Goal: Information Seeking & Learning: Check status

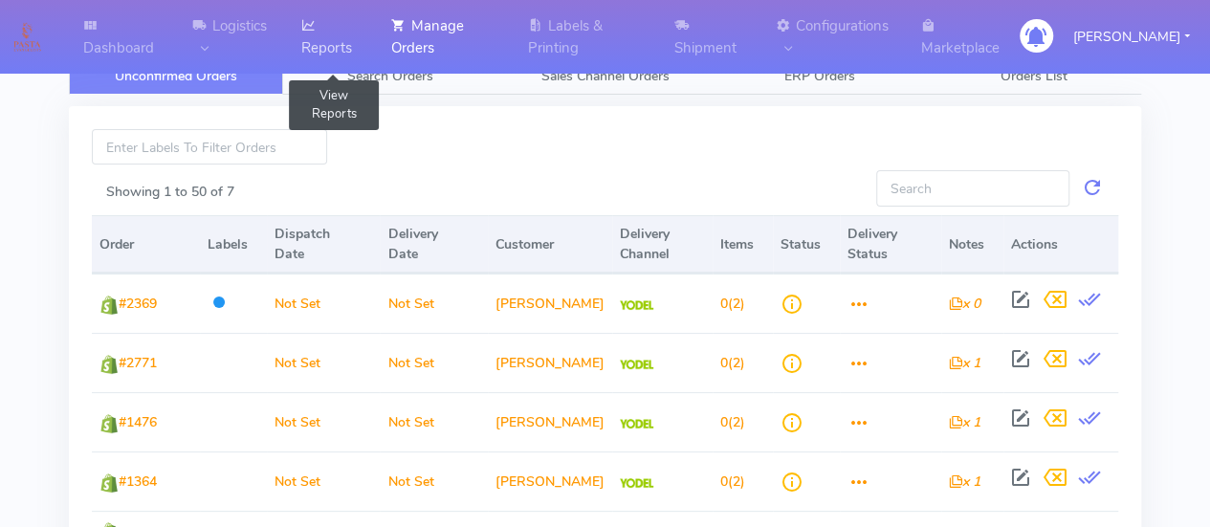
click at [323, 44] on link "Reports" at bounding box center [335, 37] width 90 height 74
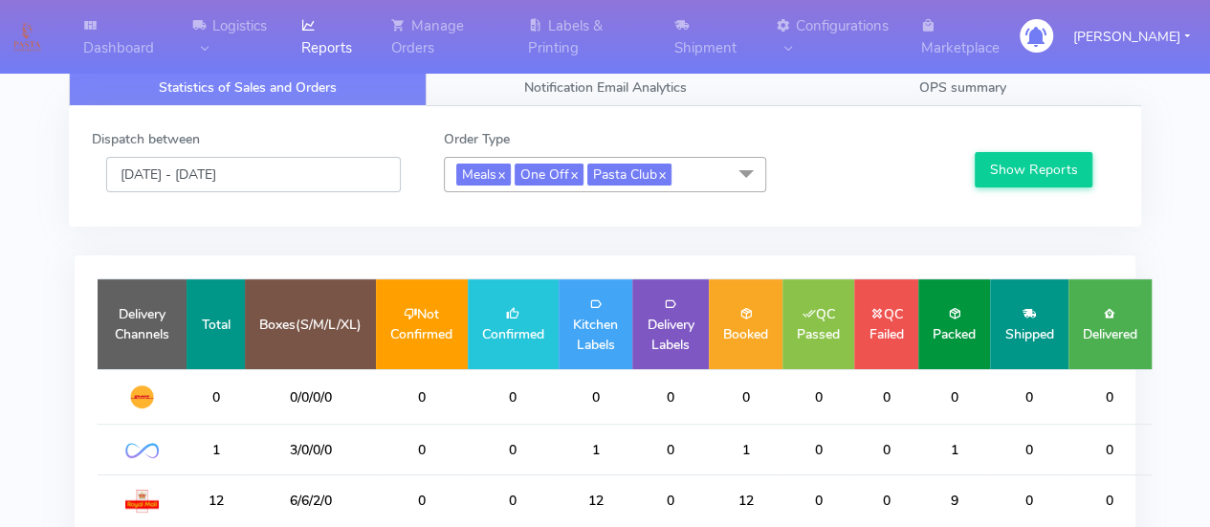
click at [312, 170] on input "[DATE] - [DATE]" at bounding box center [253, 174] width 295 height 35
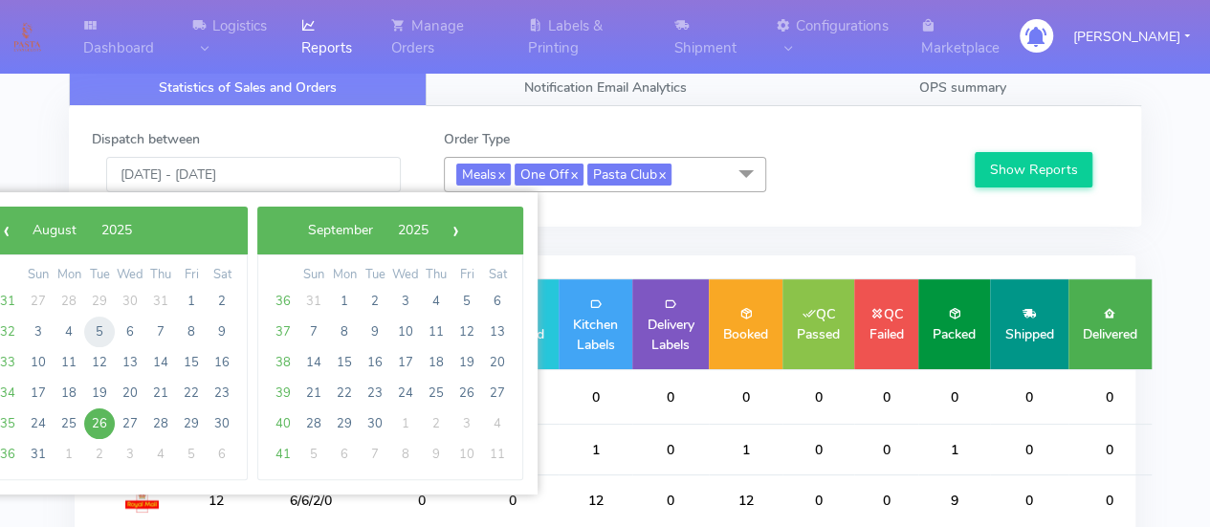
click at [95, 336] on span "5" at bounding box center [99, 332] width 31 height 31
click at [73, 327] on span "4" at bounding box center [69, 332] width 31 height 31
click at [107, 365] on span "12" at bounding box center [99, 362] width 31 height 31
type input "[DATE] - [DATE]"
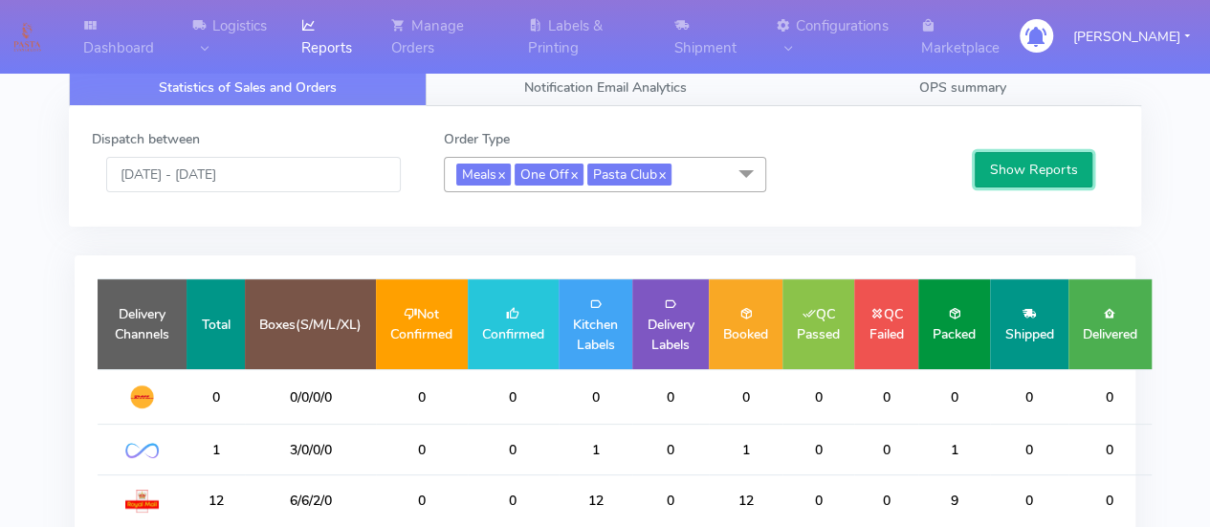
click at [1001, 177] on button "Show Reports" at bounding box center [1034, 169] width 118 height 35
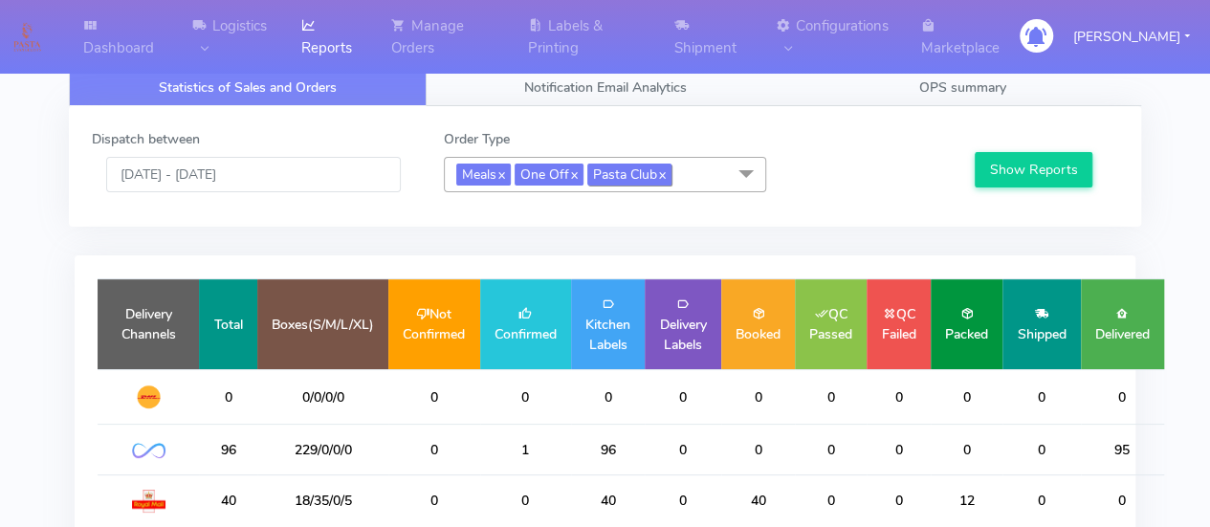
click at [672, 173] on span "Pasta Club x" at bounding box center [630, 175] width 84 height 22
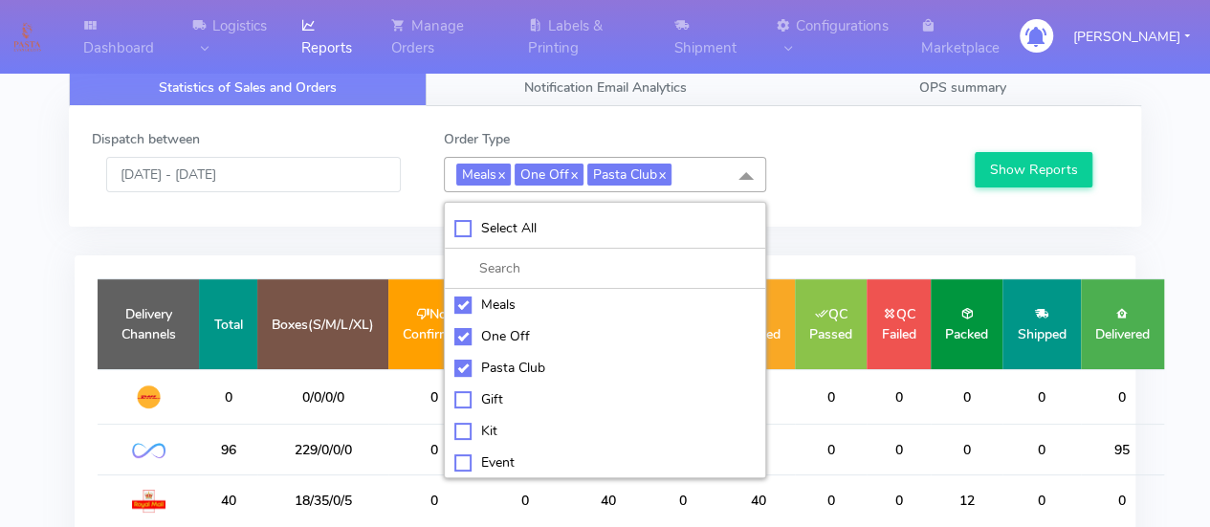
click at [465, 227] on div "Select All" at bounding box center [606, 228] width 302 height 20
checkbox input "true"
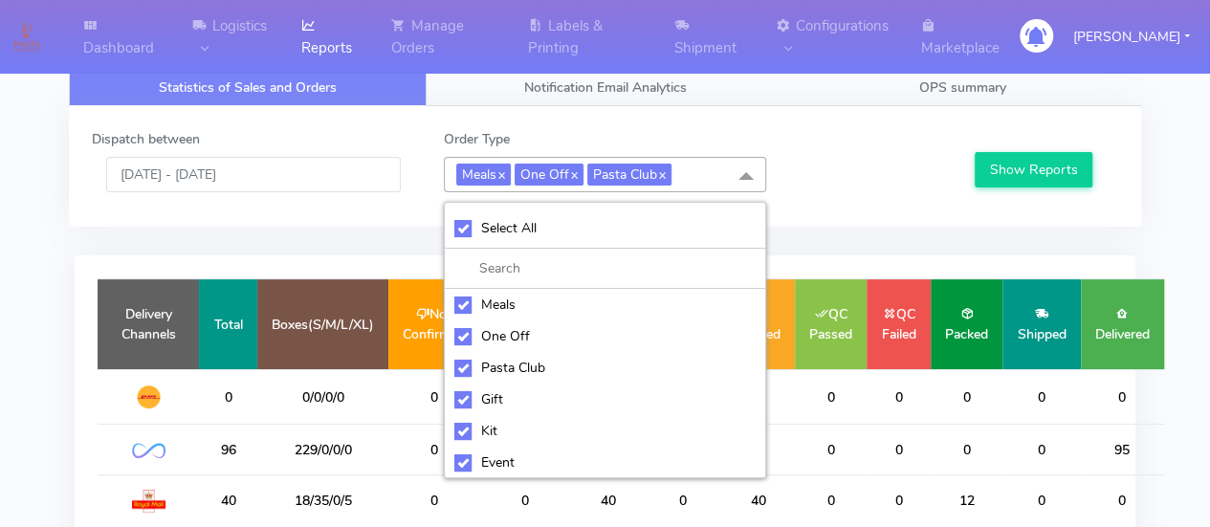
checkbox input "true"
click at [818, 174] on div at bounding box center [869, 160] width 176 height 63
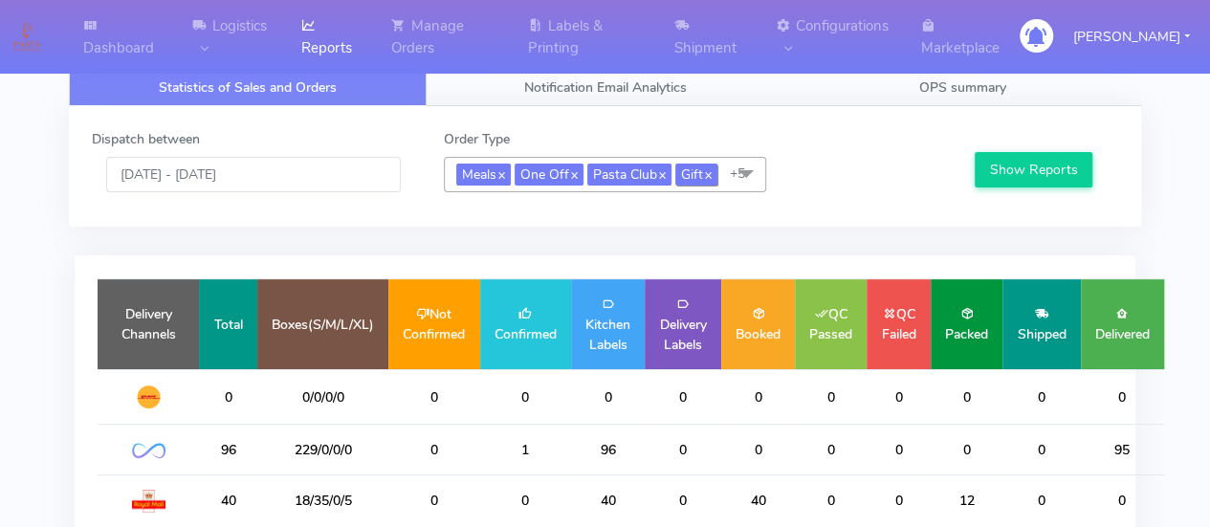
click at [712, 167] on link "x" at bounding box center [707, 174] width 9 height 20
checkbox input "false"
click at [666, 171] on link "x" at bounding box center [661, 174] width 9 height 20
checkbox input "false"
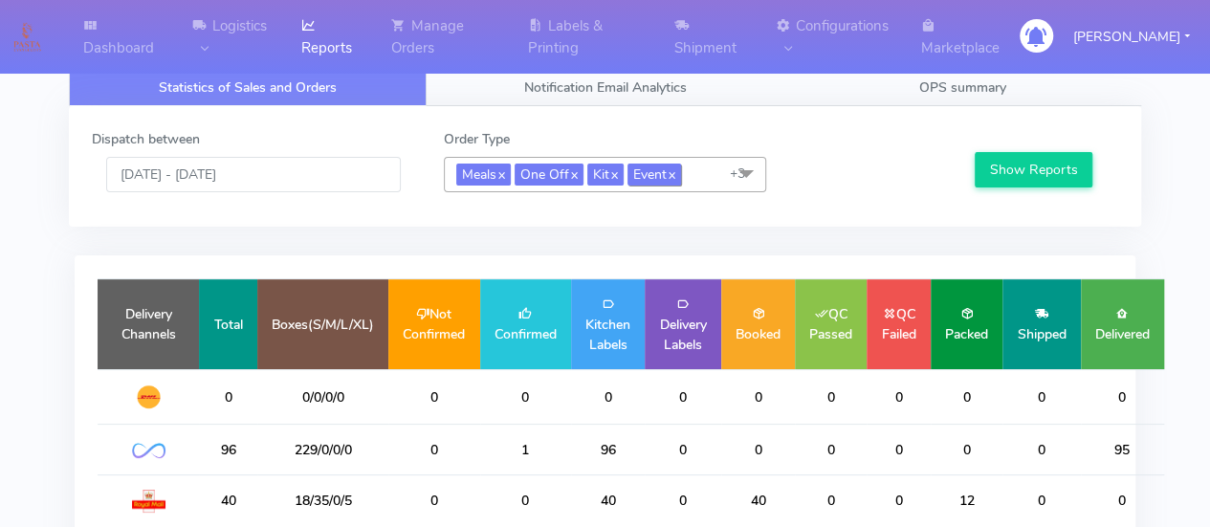
click at [681, 171] on span "Event x" at bounding box center [655, 175] width 54 height 22
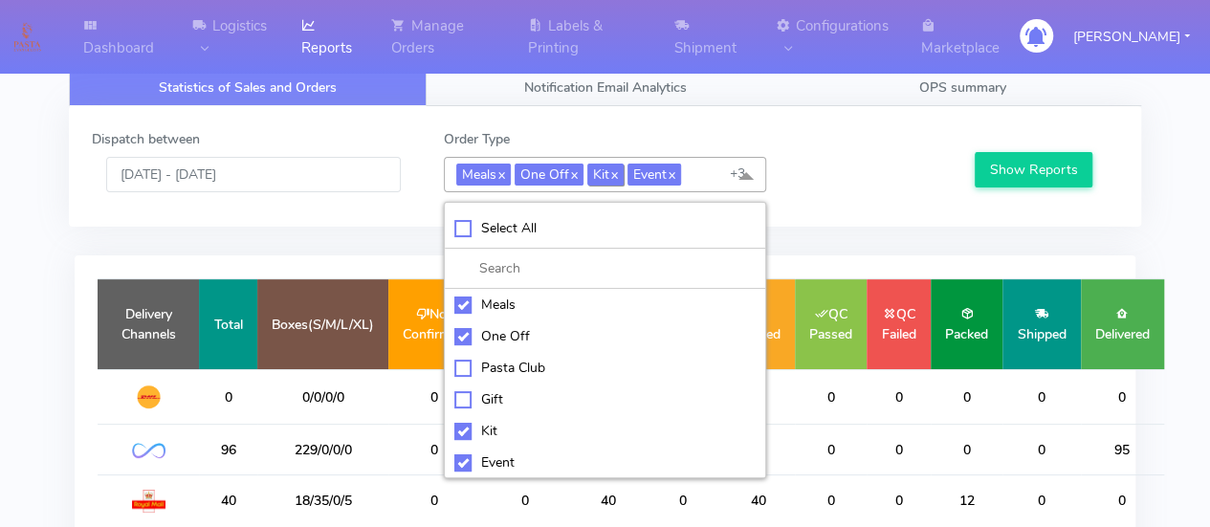
click at [624, 173] on span "Kit x" at bounding box center [606, 175] width 36 height 22
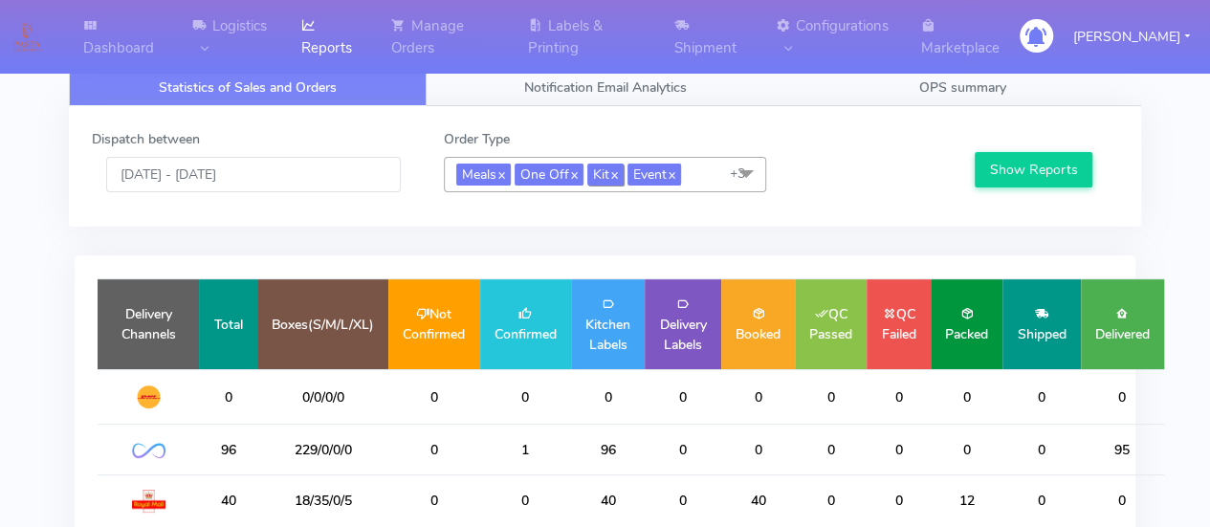
click at [618, 168] on link "x" at bounding box center [614, 174] width 9 height 20
click at [635, 171] on link "x" at bounding box center [631, 174] width 9 height 20
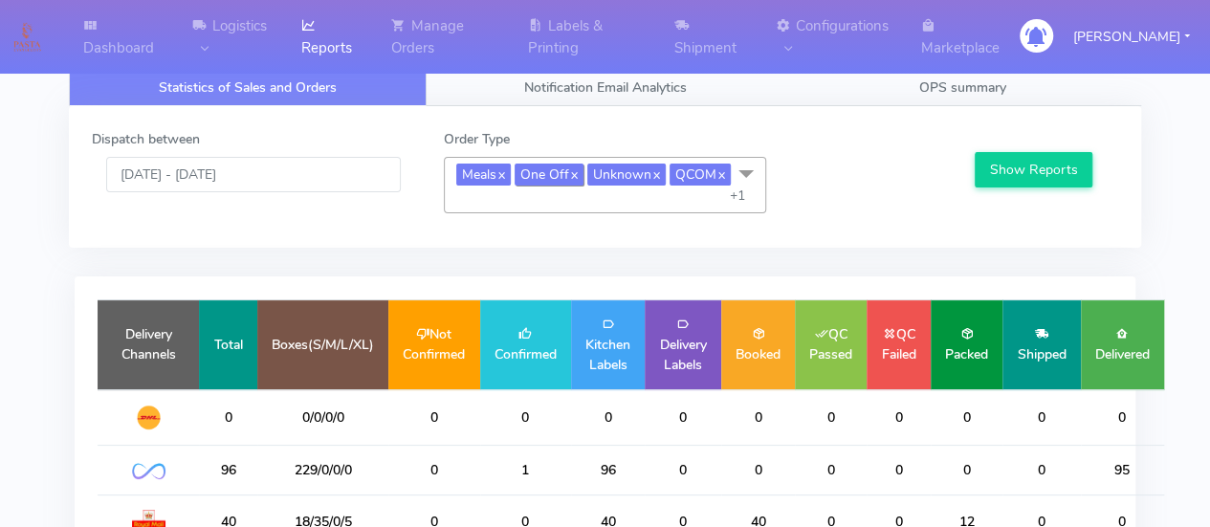
click at [574, 167] on link "x" at bounding box center [573, 174] width 9 height 20
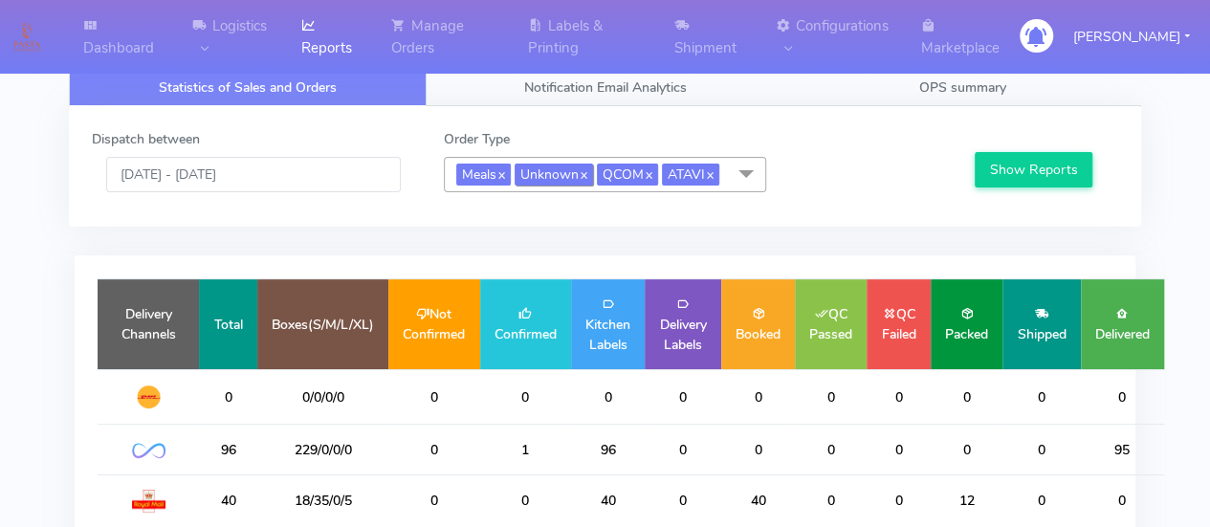
click at [583, 167] on span "Unknown x" at bounding box center [554, 175] width 78 height 22
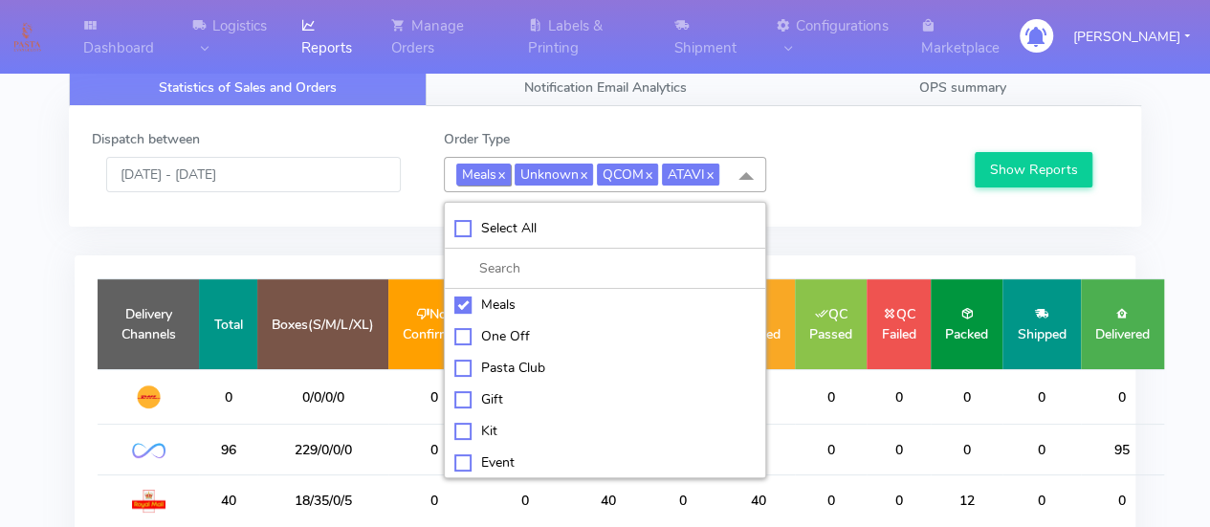
click at [510, 166] on span "Meals x" at bounding box center [483, 175] width 55 height 22
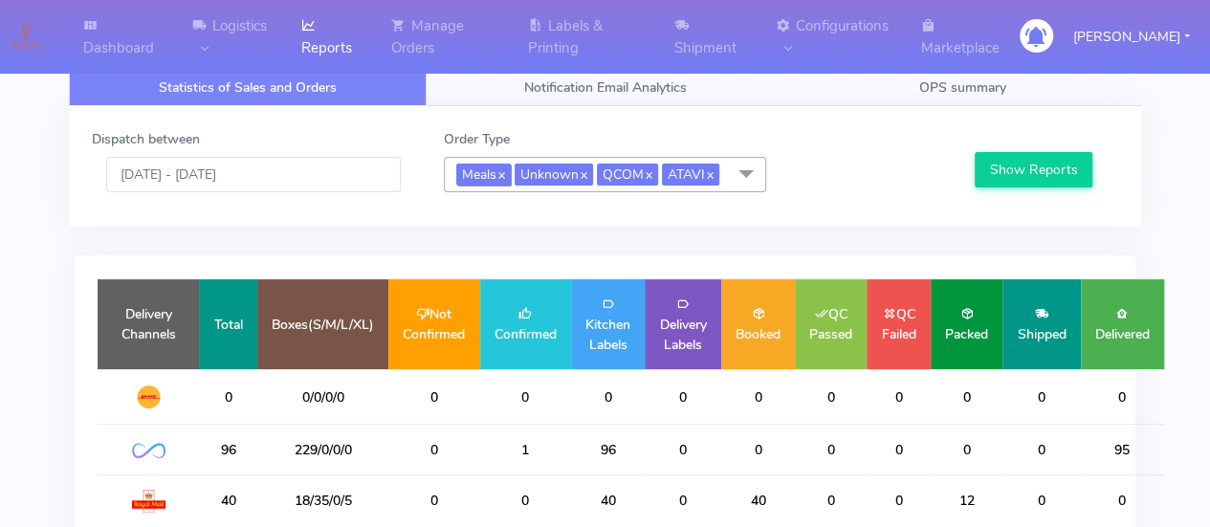
click at [505, 171] on link "x" at bounding box center [501, 174] width 9 height 20
checkbox input "false"
click at [527, 167] on link "x" at bounding box center [525, 174] width 9 height 20
checkbox input "false"
click at [515, 167] on span "QCOM x" at bounding box center [486, 175] width 61 height 22
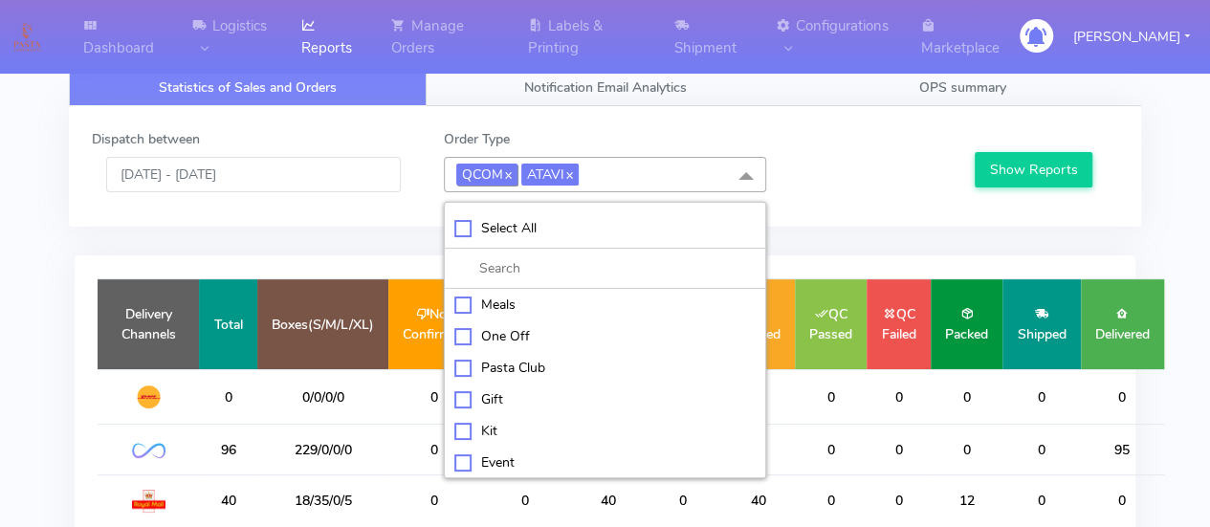
click at [510, 168] on link "x" at bounding box center [507, 174] width 9 height 20
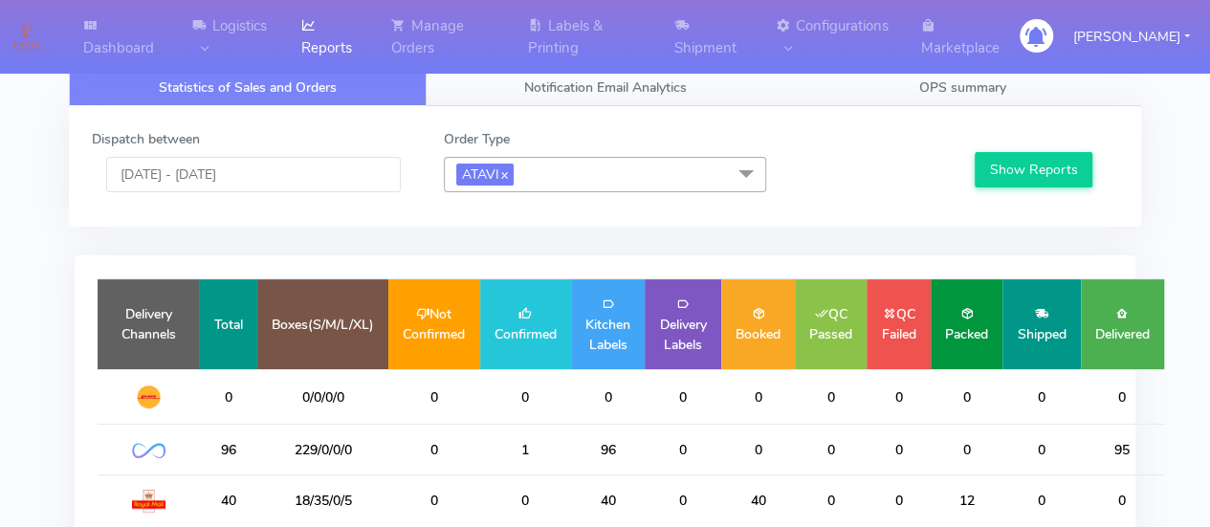
click at [510, 168] on span "ATAVI x" at bounding box center [484, 175] width 57 height 22
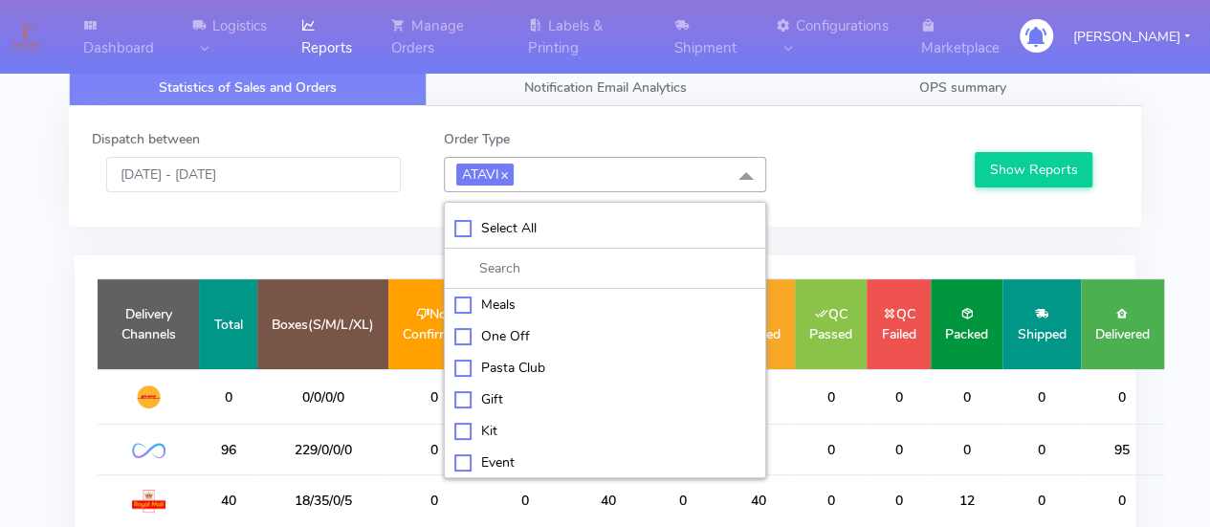
click at [510, 168] on span "ATAVI x" at bounding box center [484, 175] width 57 height 22
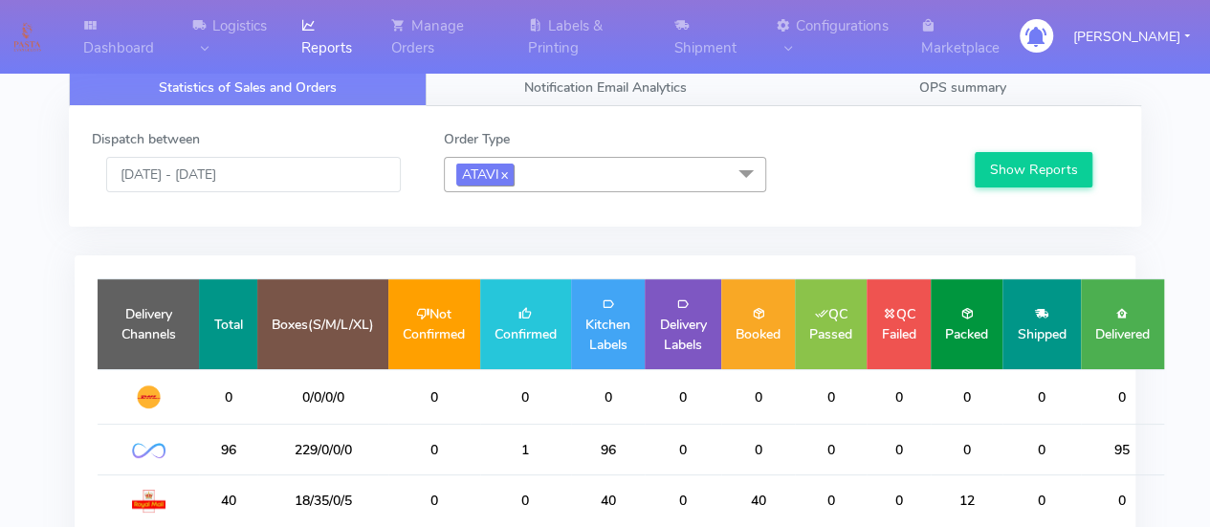
click at [505, 168] on link "x" at bounding box center [503, 174] width 9 height 20
click at [920, 84] on span "OPS summary" at bounding box center [963, 87] width 87 height 18
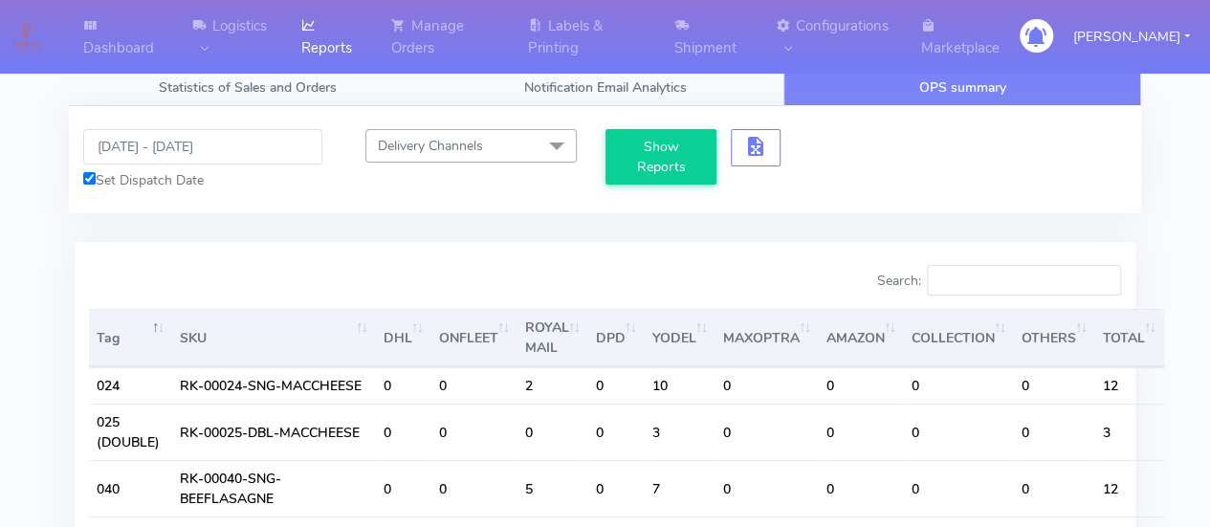
scroll to position [96, 0]
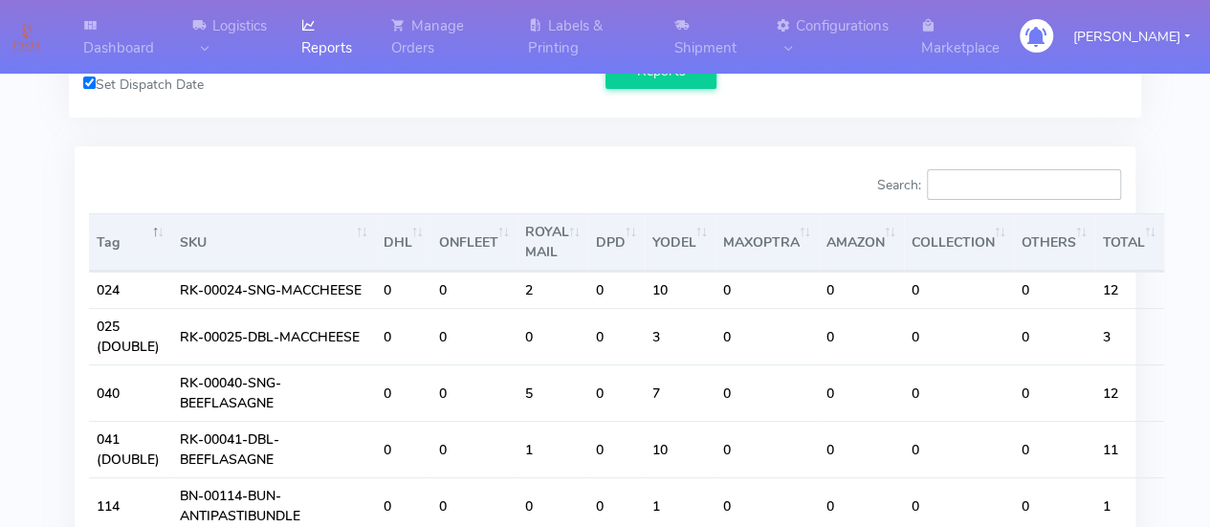
click at [980, 190] on input "Search:" at bounding box center [1024, 184] width 194 height 31
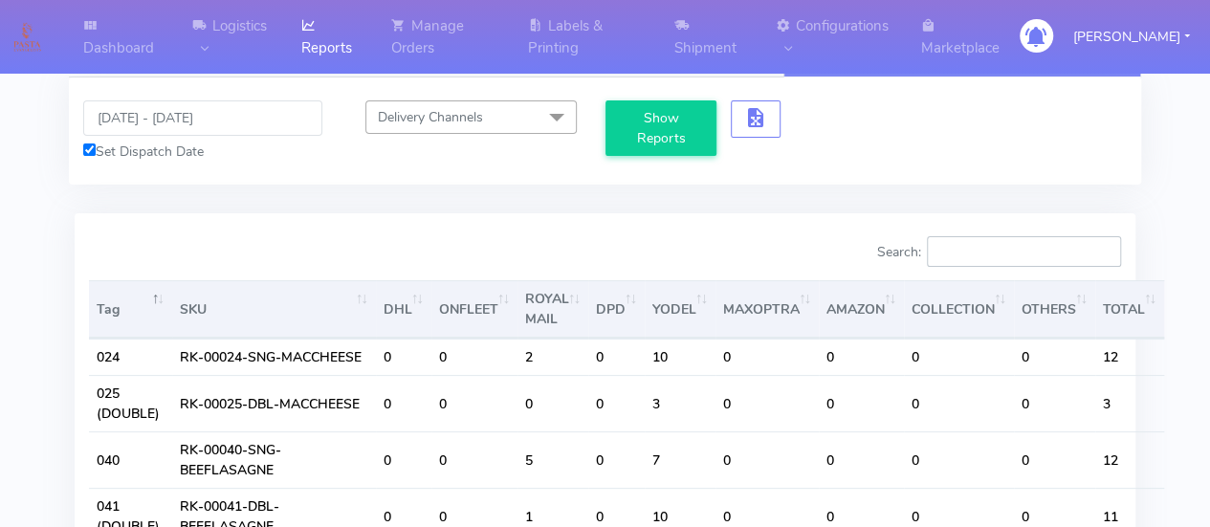
scroll to position [0, 0]
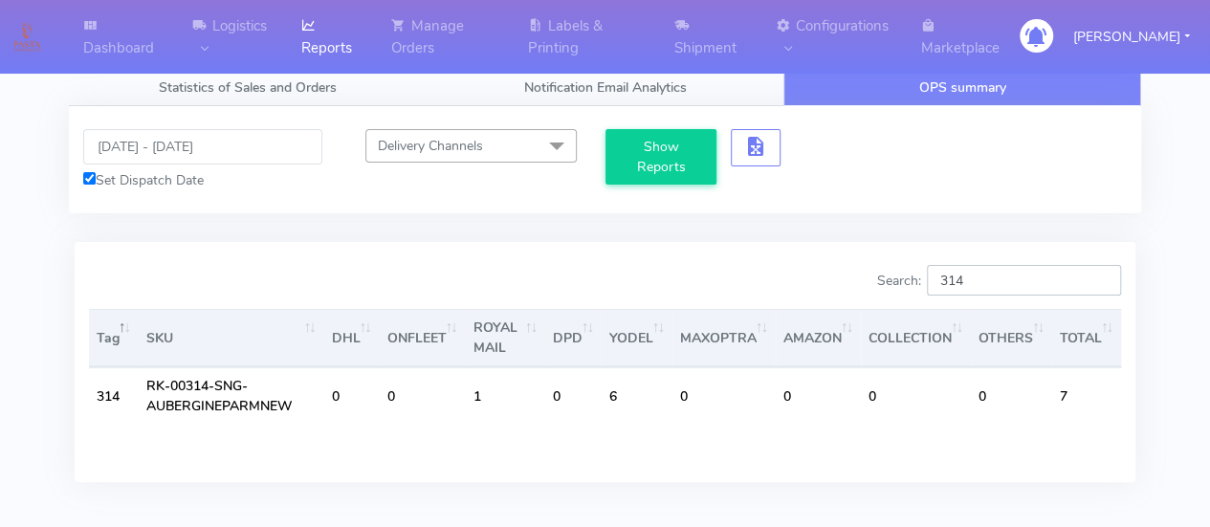
type input "314"
click at [176, 150] on input "[DATE] - [DATE]" at bounding box center [202, 146] width 239 height 35
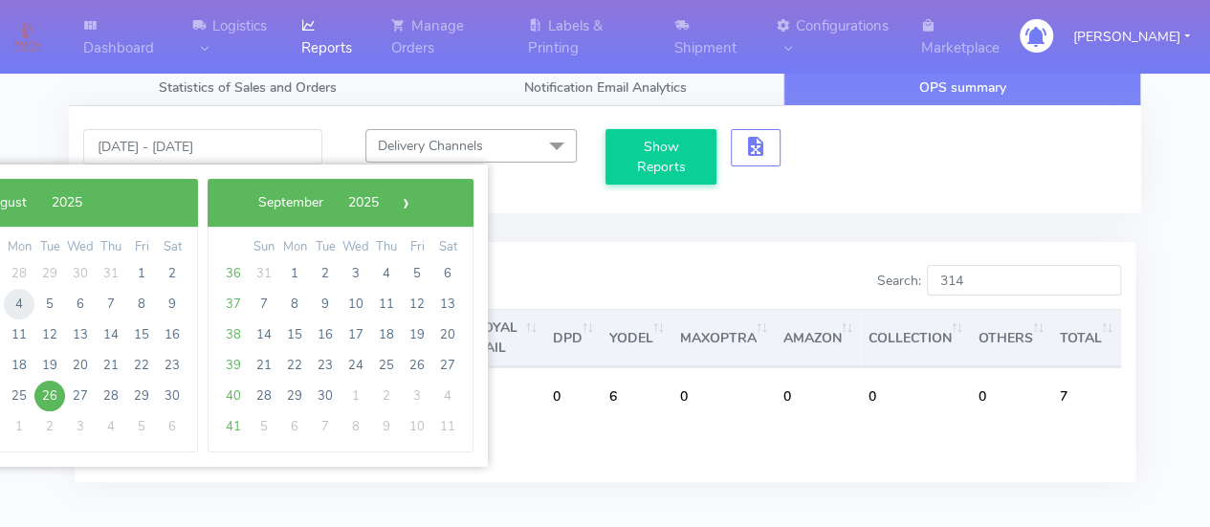
click at [28, 309] on span "4" at bounding box center [19, 304] width 31 height 31
click at [51, 334] on span "12" at bounding box center [49, 335] width 31 height 31
type input "[DATE] - [DATE]"
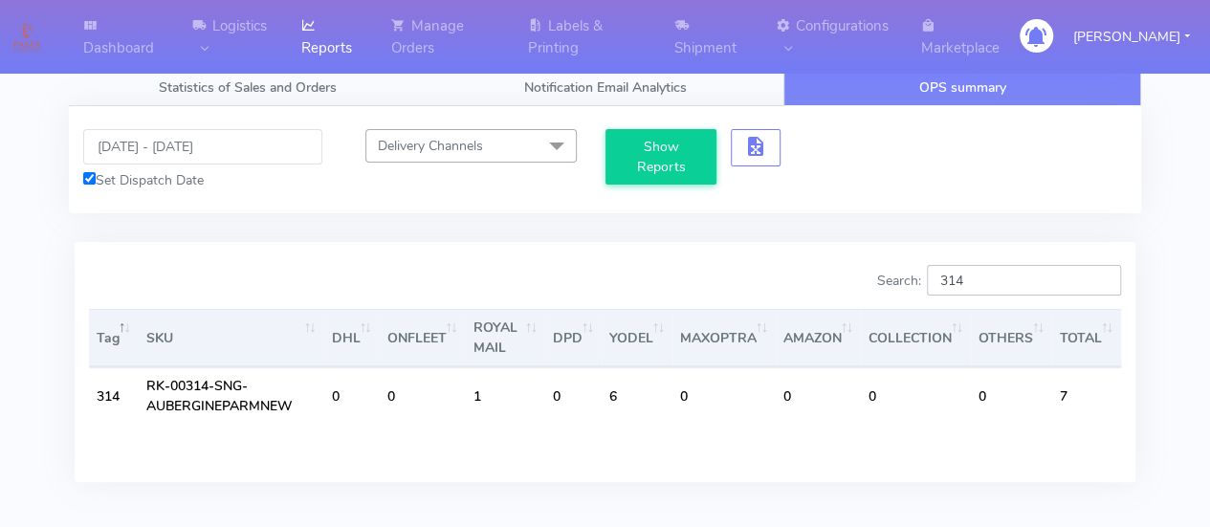
click at [991, 278] on input "314" at bounding box center [1024, 280] width 194 height 31
type input "315"
click at [473, 148] on span "Delivery Channels" at bounding box center [430, 146] width 105 height 18
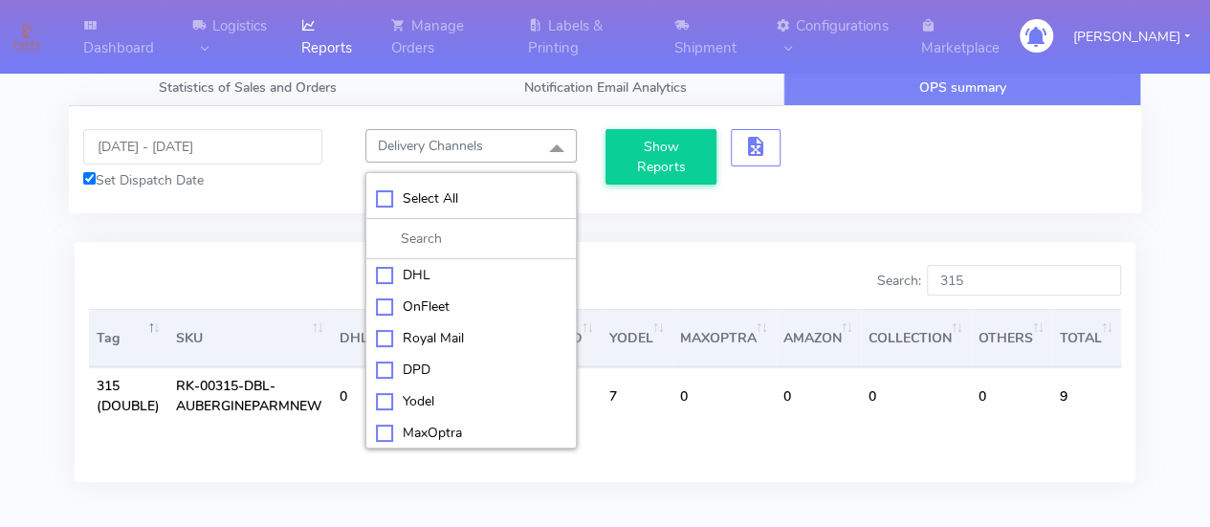
click at [386, 196] on div "Select All" at bounding box center [470, 199] width 189 height 20
checkbox input "true"
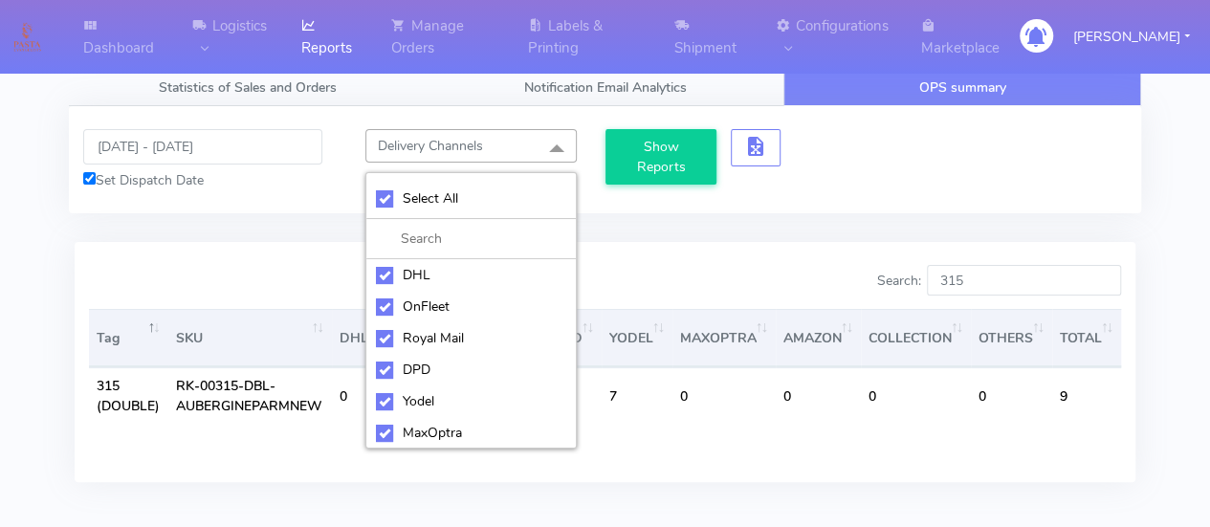
checkbox input "true"
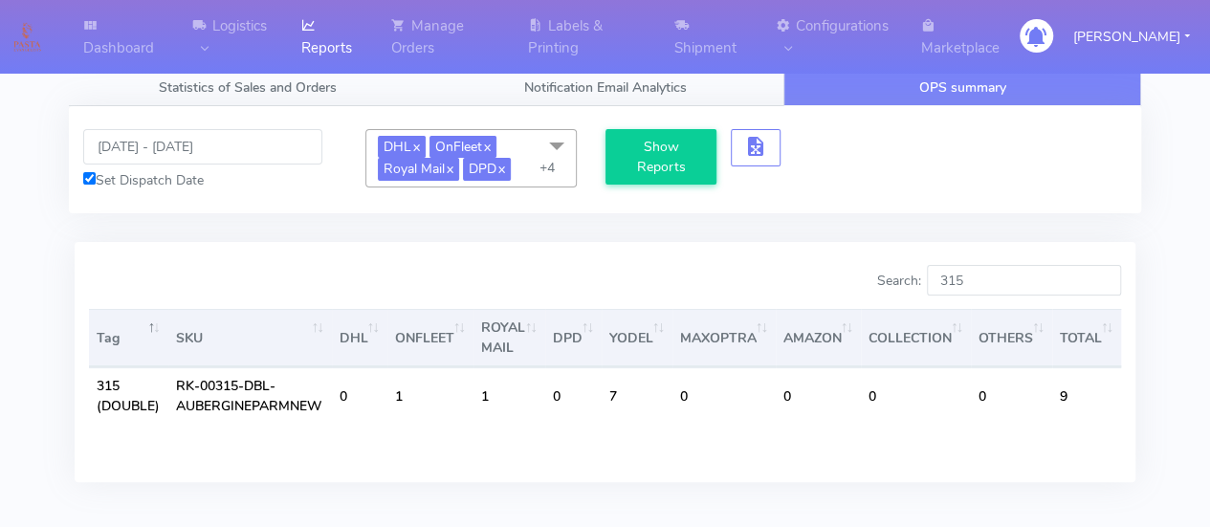
click at [318, 196] on div "[DATE] - [DATE] Set Dispatch Date DHL x OnFleet x Royal Mail x DPD x Yodel x Ma…" at bounding box center [605, 159] width 1073 height 107
click at [989, 282] on input "315" at bounding box center [1024, 280] width 194 height 31
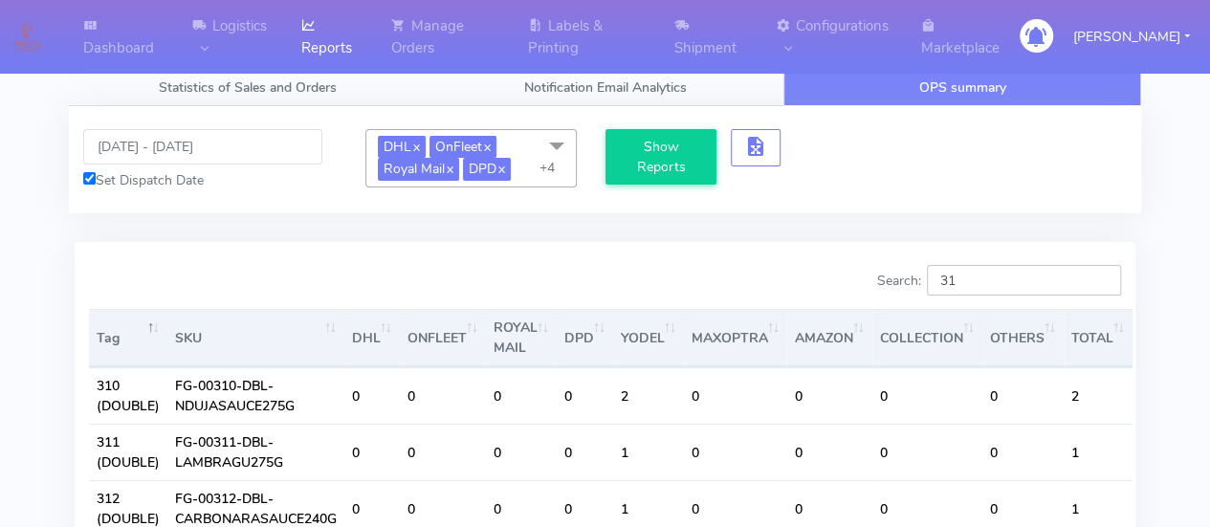
type input "3"
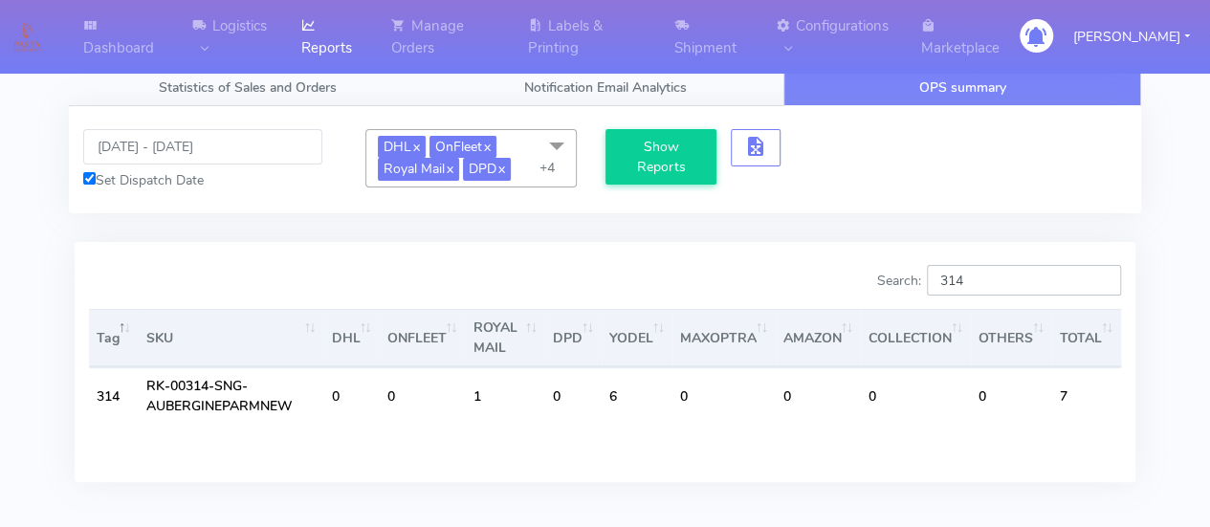
type input "314"
click at [135, 149] on input "[DATE] - [DATE]" at bounding box center [202, 146] width 239 height 35
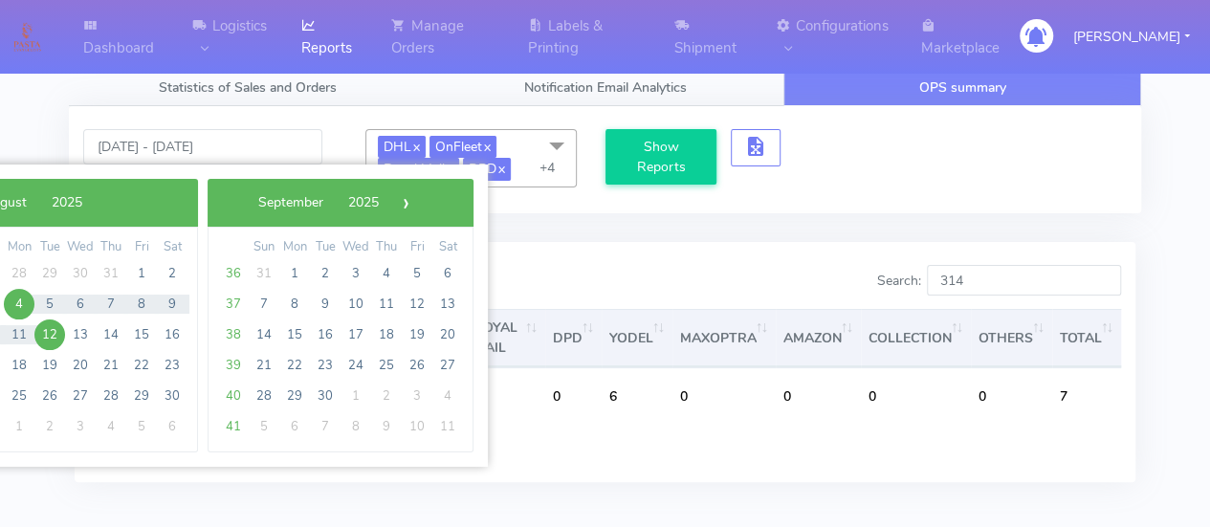
click at [21, 301] on span "4" at bounding box center [19, 304] width 31 height 31
type input "[DATE] - [DATE]"
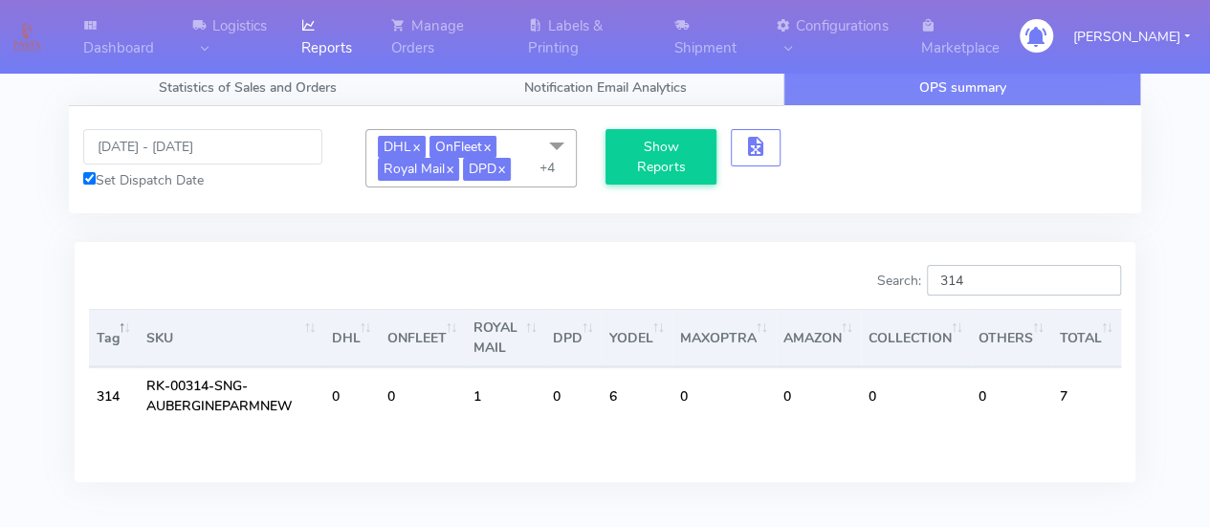
click at [1001, 277] on input "314" at bounding box center [1024, 280] width 194 height 31
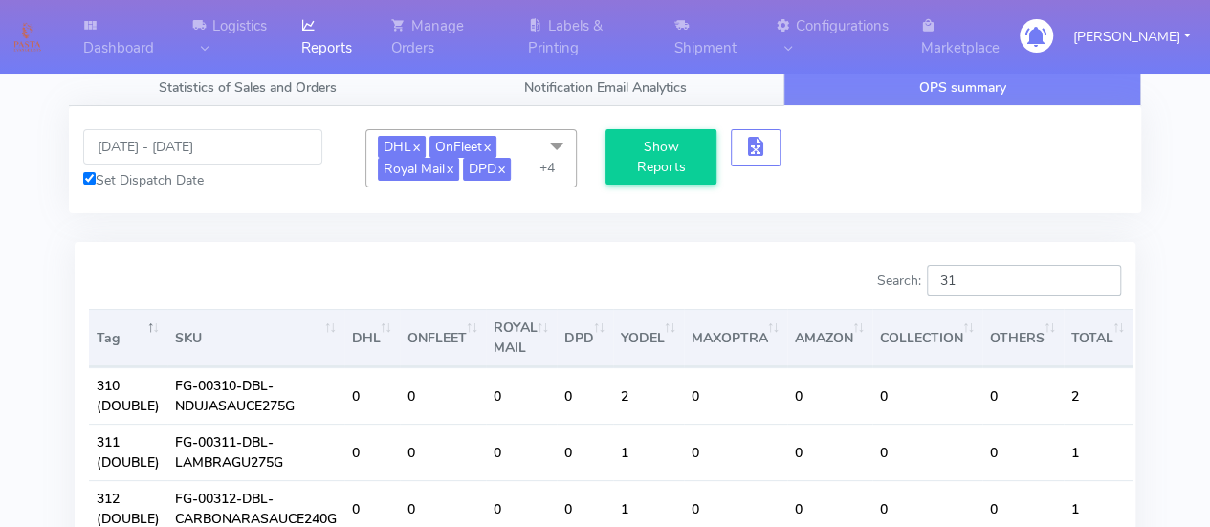
type input "3"
type input "314"
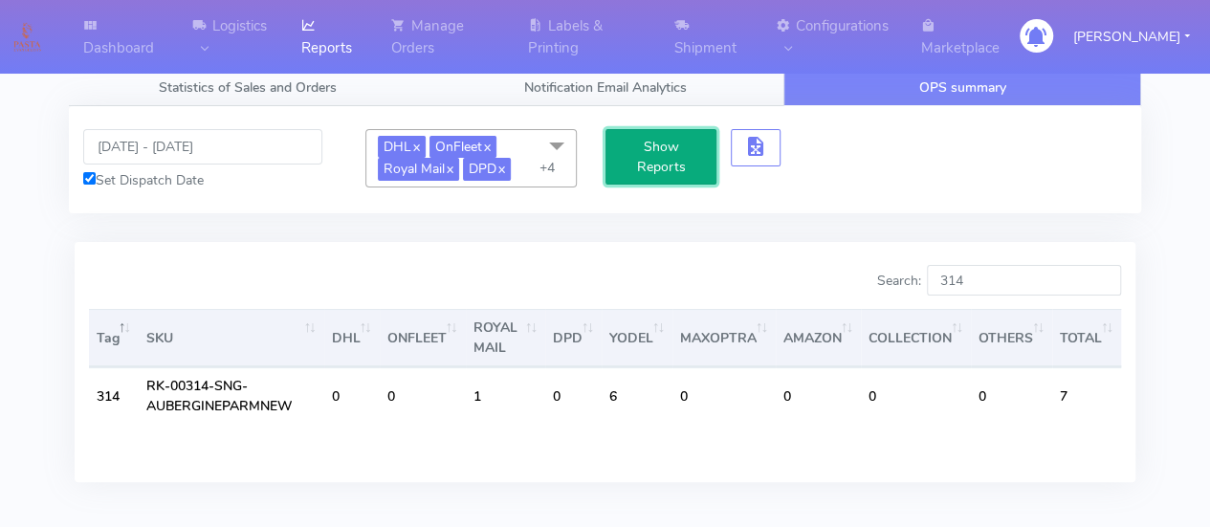
click at [678, 139] on button "Show Reports" at bounding box center [662, 156] width 112 height 55
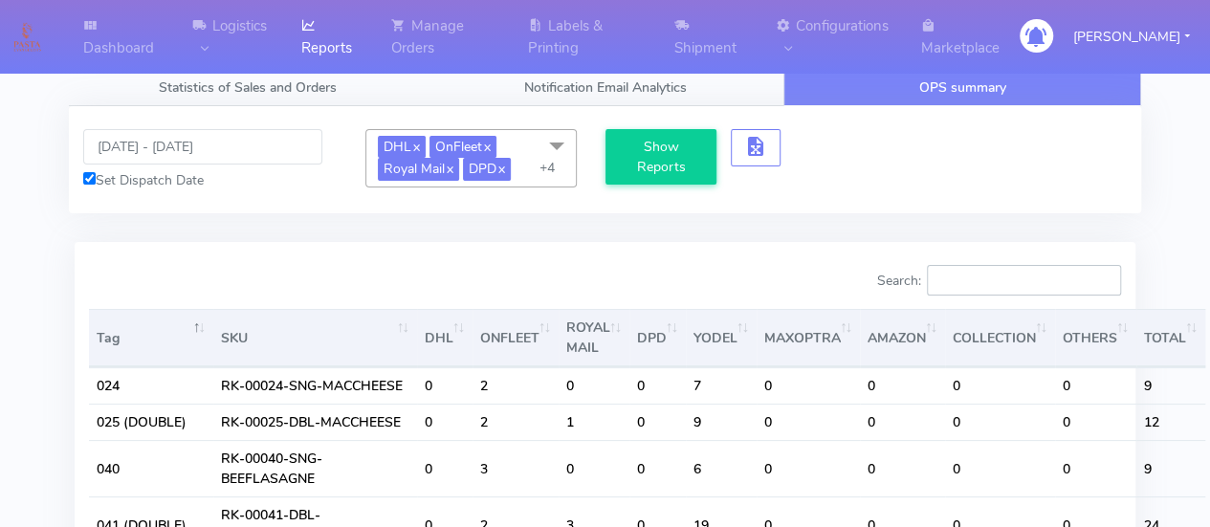
click at [947, 275] on input "Search:" at bounding box center [1024, 280] width 194 height 31
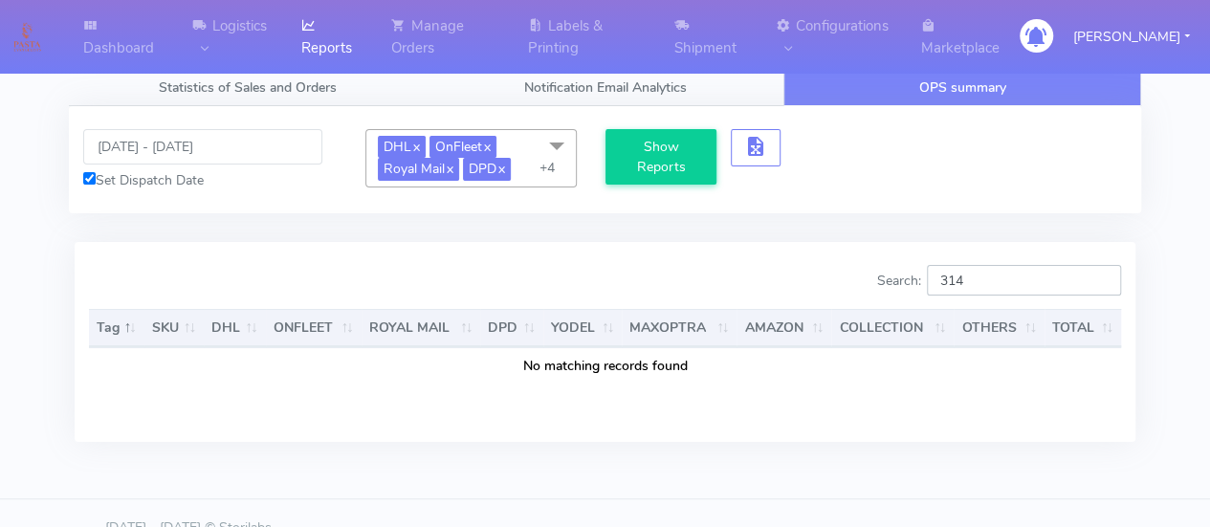
type input "314"
click at [689, 254] on div "Search: 314 Tag SKU DHL ONFLEET ROYAL MAIL DPD YODEL MAXOPTRA AMAZON COLLECTION…" at bounding box center [605, 341] width 1061 height 199
click at [230, 143] on input "[DATE] - [DATE]" at bounding box center [202, 146] width 239 height 35
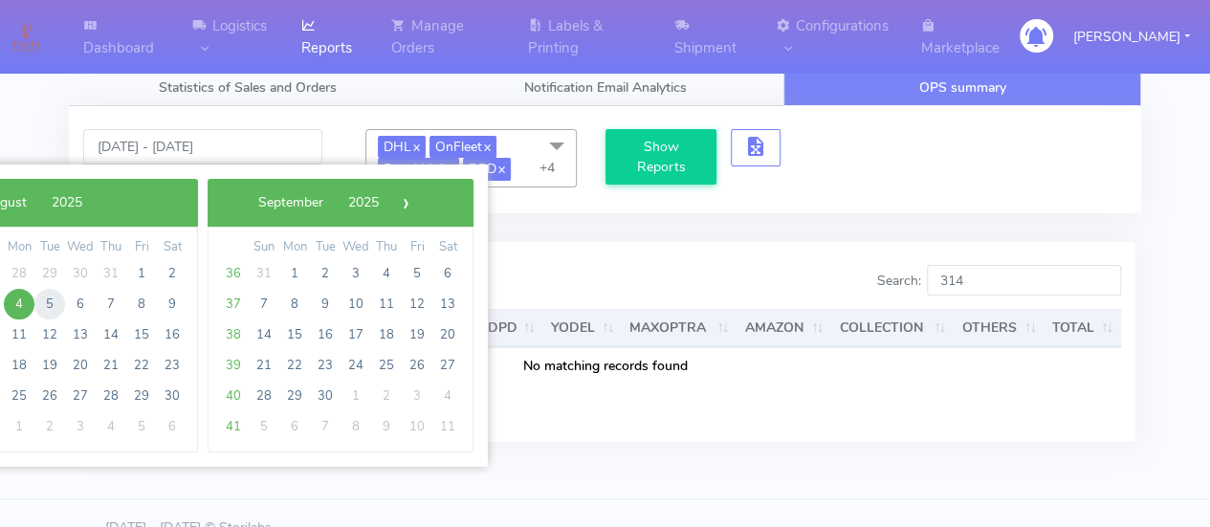
click at [50, 302] on span "5" at bounding box center [49, 304] width 31 height 31
drag, startPoint x: 66, startPoint y: 336, endPoint x: 55, endPoint y: 336, distance: 11.5
click at [55, 336] on span "12" at bounding box center [49, 335] width 31 height 31
type input "[DATE] - [DATE]"
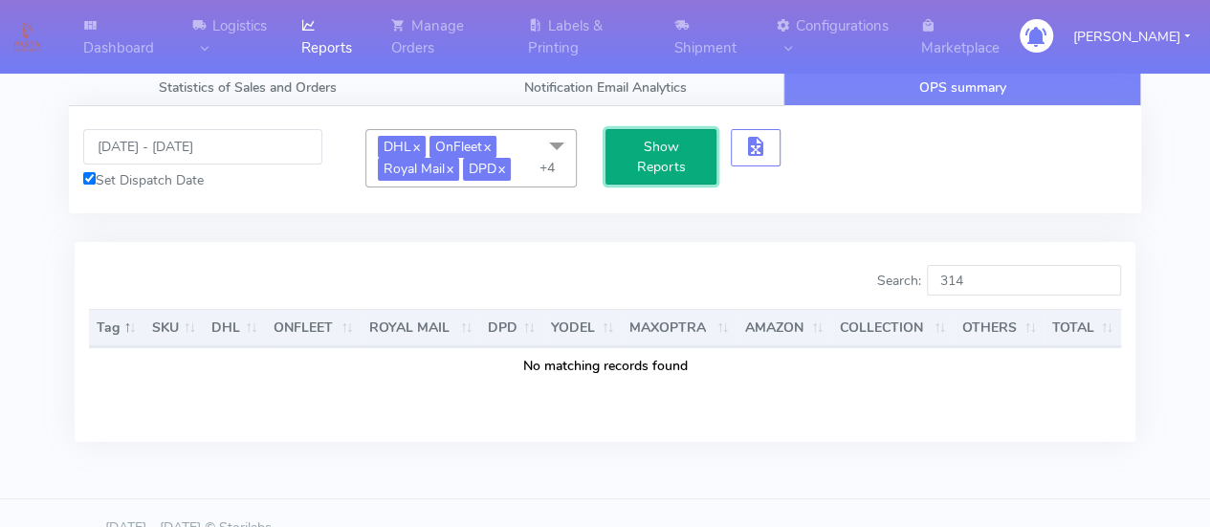
click at [676, 146] on button "Show Reports" at bounding box center [662, 156] width 112 height 55
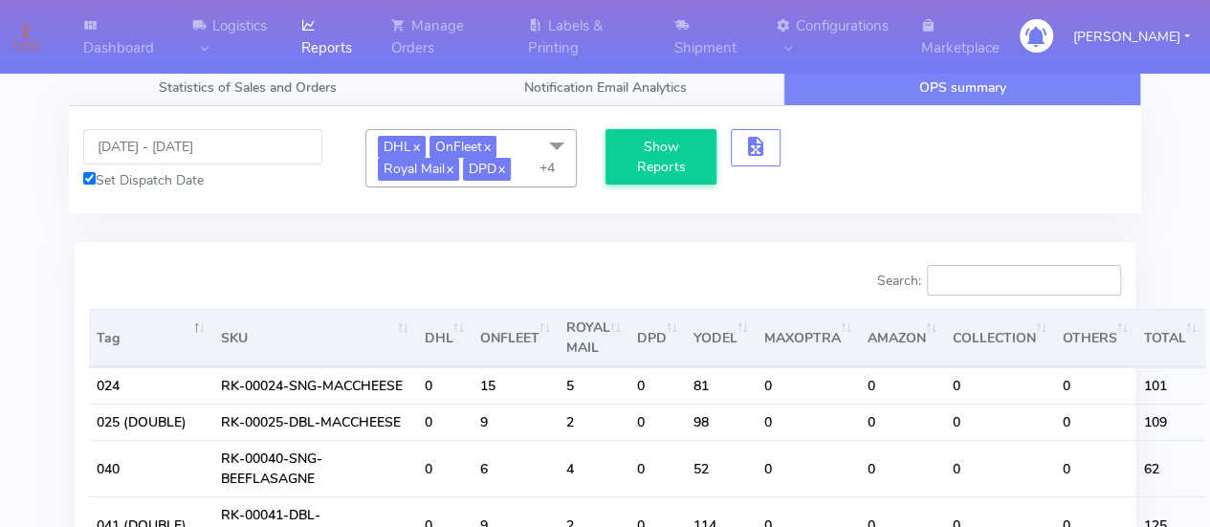
click at [965, 283] on input "Search:" at bounding box center [1024, 280] width 194 height 31
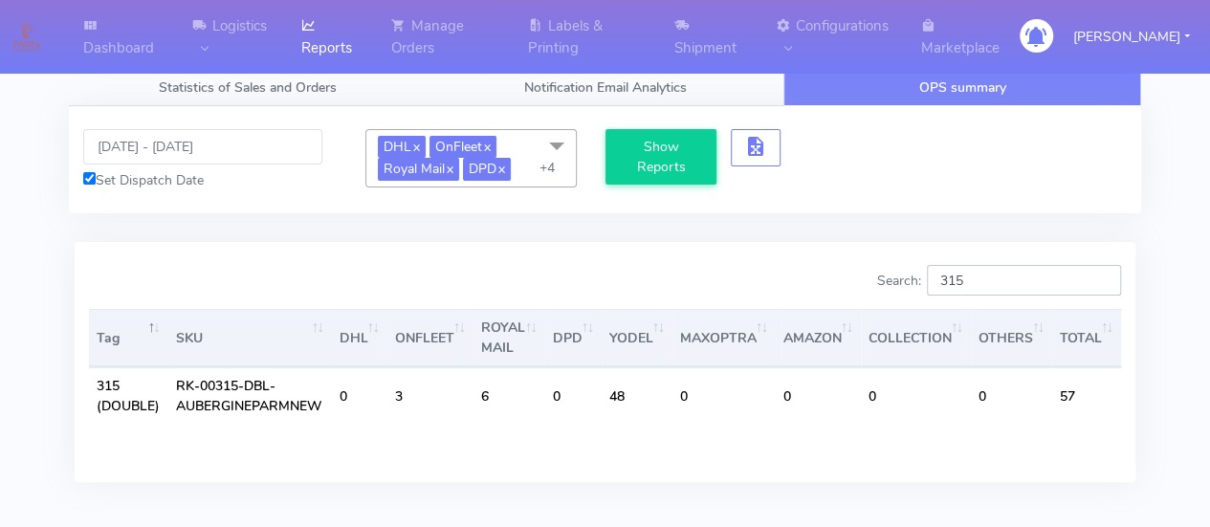
type input "315"
click at [557, 145] on span at bounding box center [557, 147] width 38 height 36
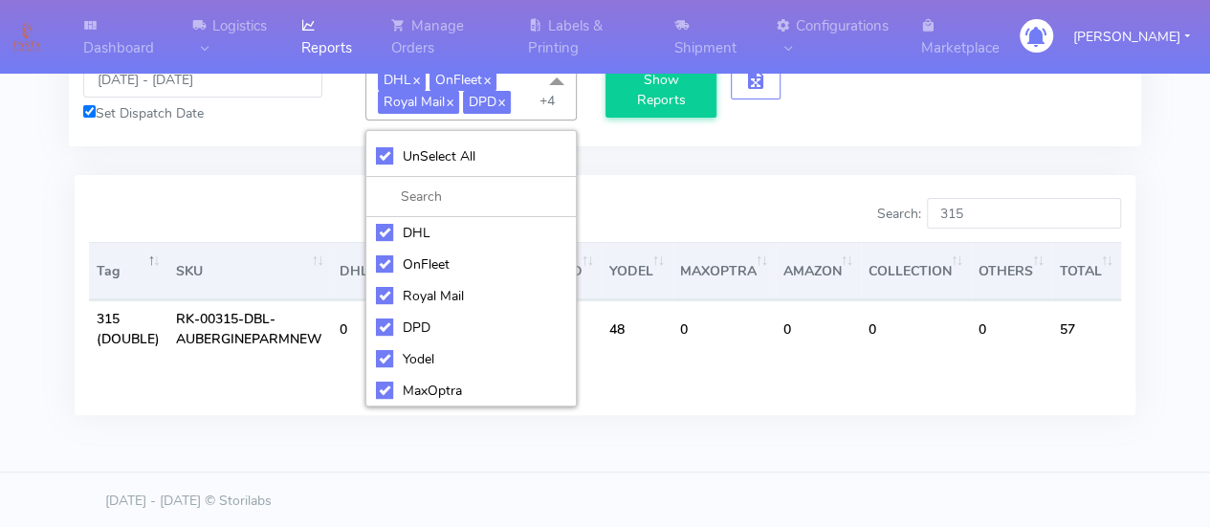
scroll to position [63, 0]
click at [632, 187] on div "Search: 315 Tag SKU DHL ONFLEET ROYAL MAIL DPD YODEL MAXOPTRA AMAZON COLLECTION…" at bounding box center [605, 294] width 1061 height 239
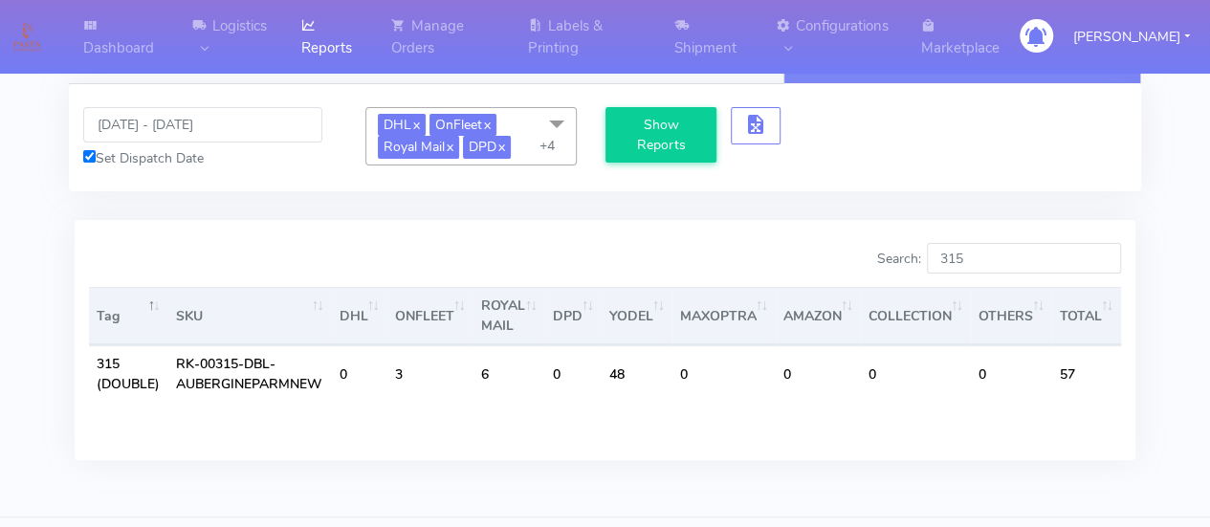
scroll to position [0, 0]
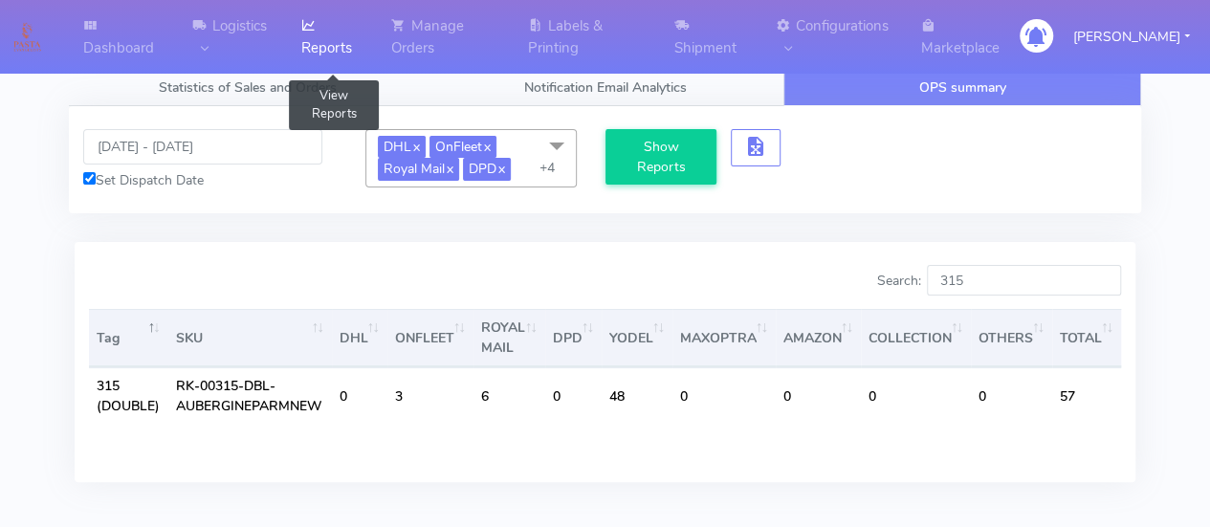
click at [303, 40] on link "Reports" at bounding box center [335, 37] width 90 height 74
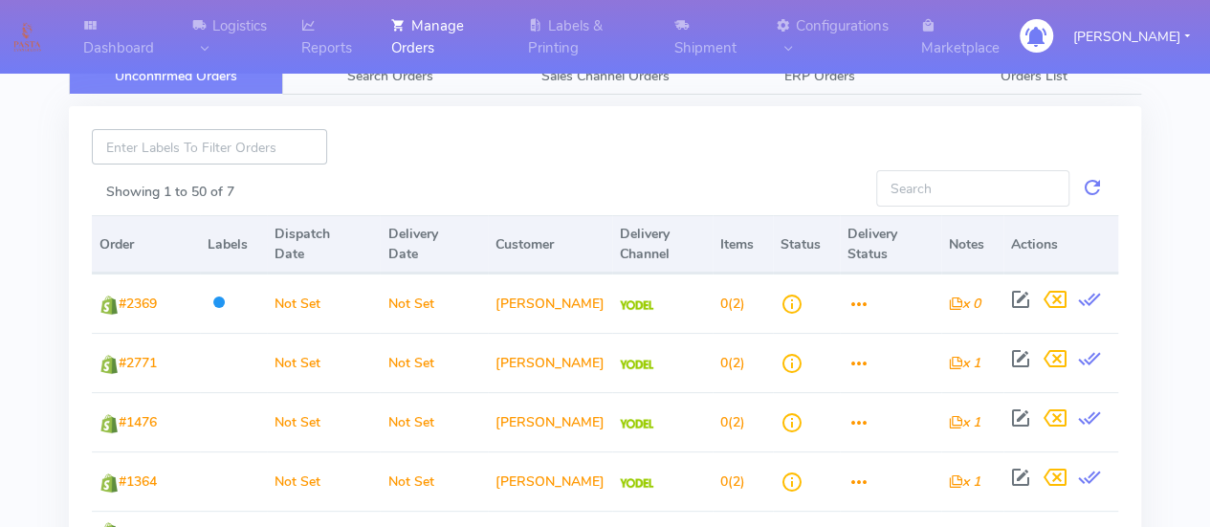
click at [246, 148] on input at bounding box center [209, 146] width 235 height 35
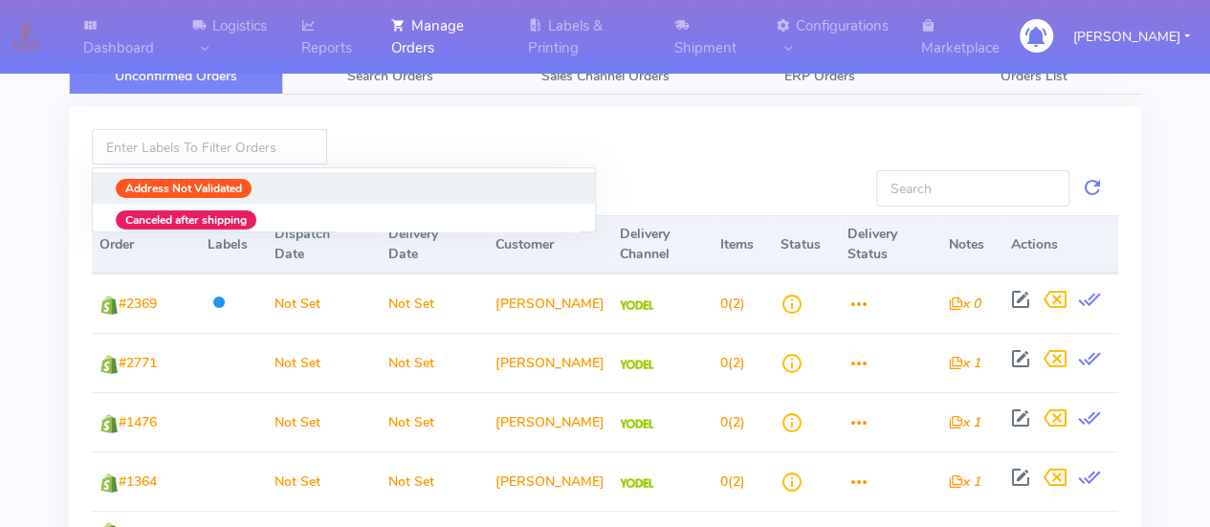
click at [397, 132] on div at bounding box center [606, 146] width 528 height 35
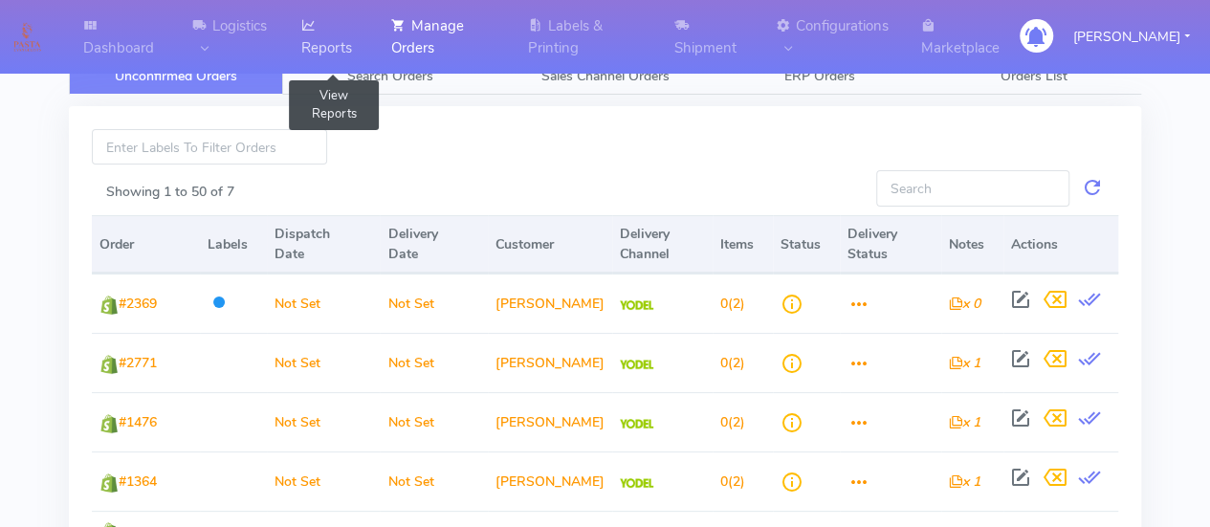
click at [342, 32] on link "Reports" at bounding box center [335, 37] width 90 height 74
